Goal: Task Accomplishment & Management: Use online tool/utility

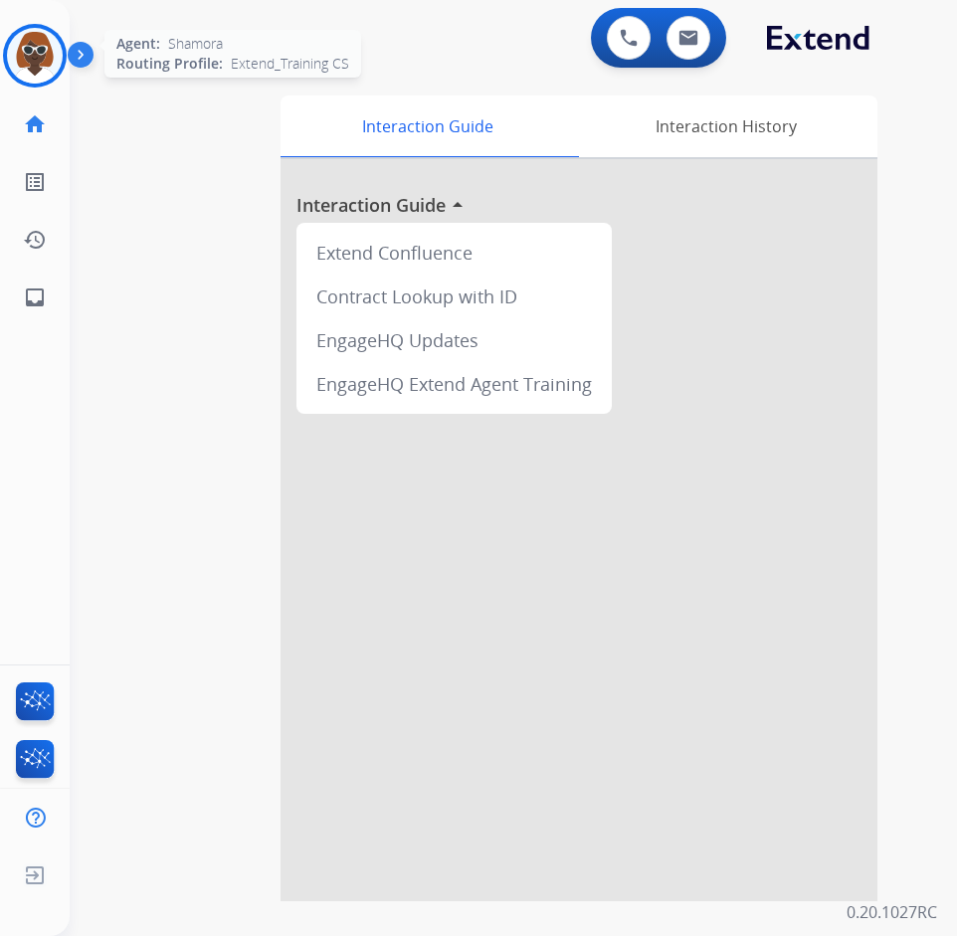
click at [43, 54] on img at bounding box center [35, 56] width 56 height 56
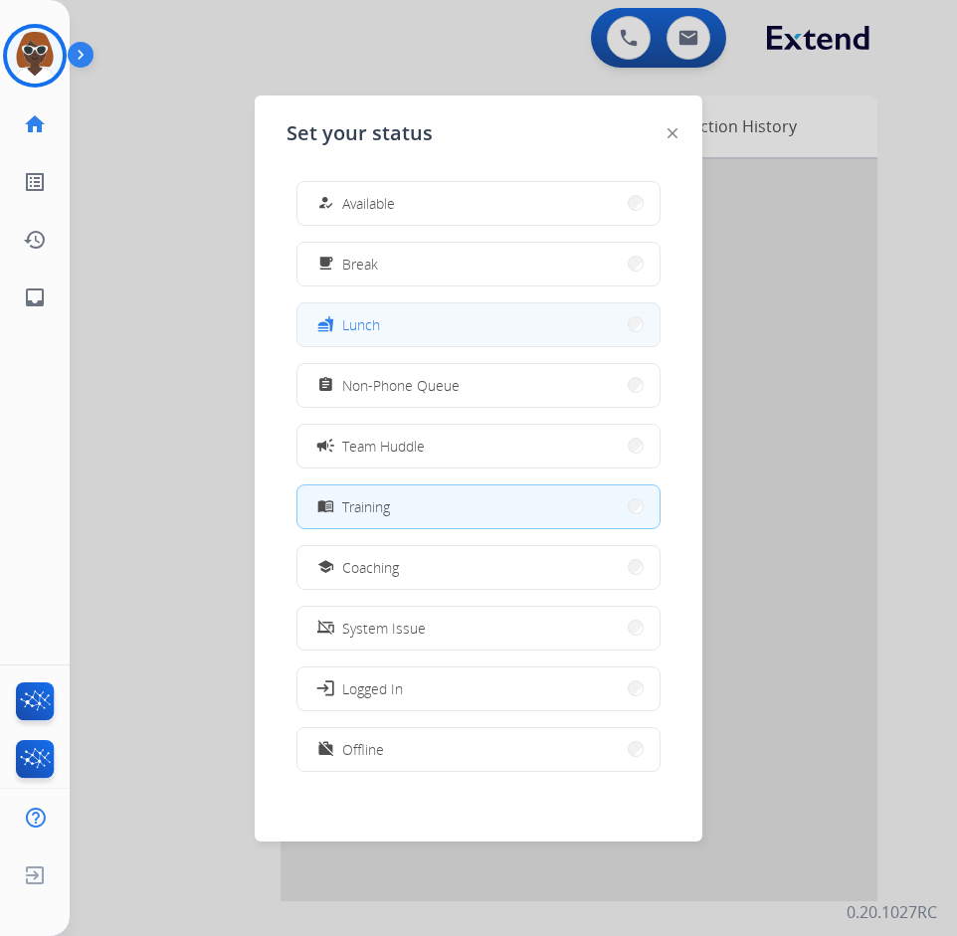
click at [422, 324] on button "fastfood Lunch" at bounding box center [478, 324] width 362 height 43
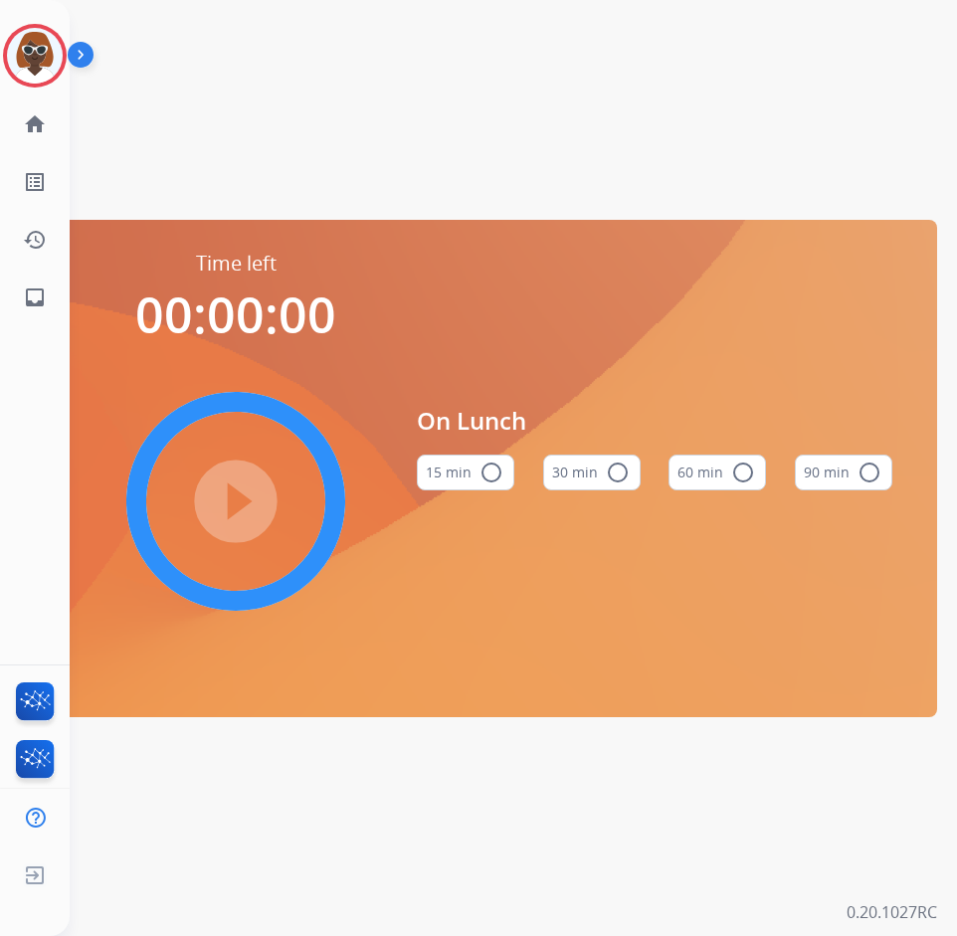
click at [611, 475] on mat-icon "radio_button_unchecked" at bounding box center [618, 473] width 24 height 24
click at [224, 489] on mat-icon "play_circle_filled" at bounding box center [236, 501] width 24 height 24
